Goal: Find specific page/section: Find specific page/section

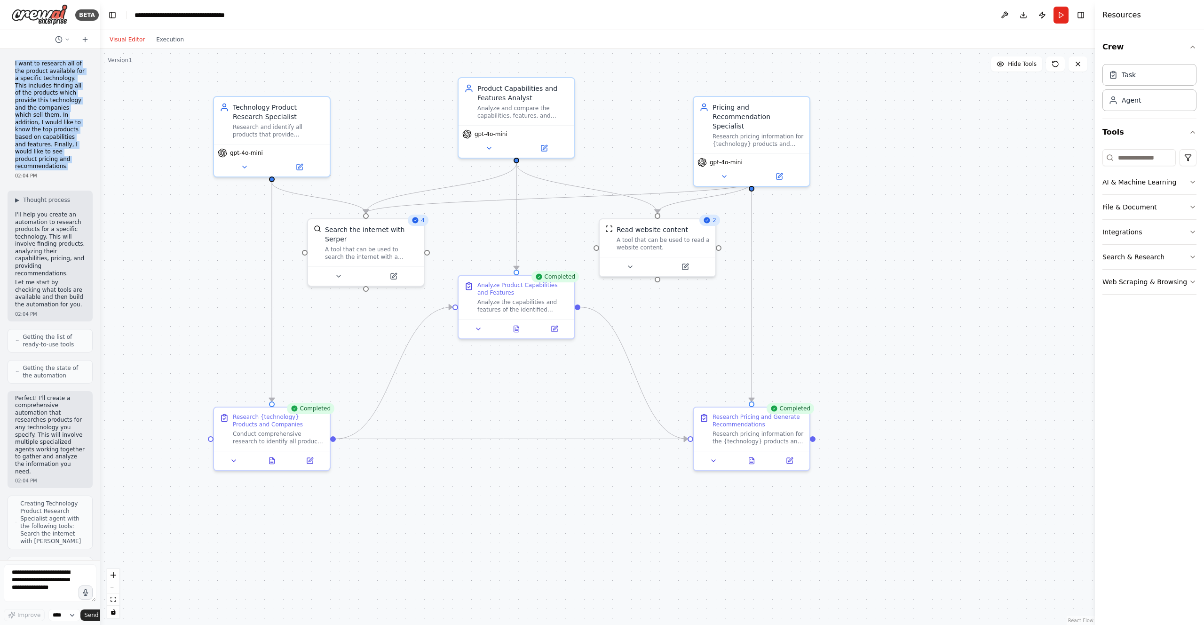
drag, startPoint x: 66, startPoint y: 174, endPoint x: 15, endPoint y: 63, distance: 122.9
click at [15, 63] on p "I want to research all of the product available for a specific technology. This…" at bounding box center [50, 115] width 70 height 110
copy p "I want to research all of the product available for a specific technology. This…"
click at [54, 17] on img at bounding box center [39, 14] width 56 height 21
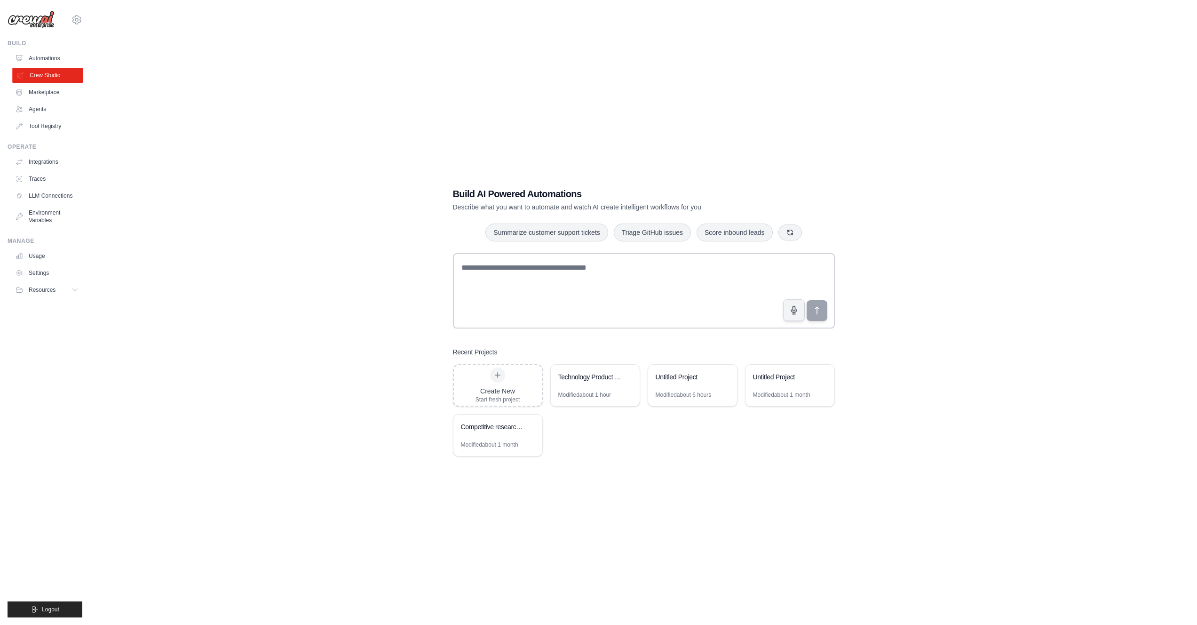
click at [60, 76] on link "Crew Studio" at bounding box center [47, 75] width 71 height 15
